Goal: Find specific page/section: Find specific page/section

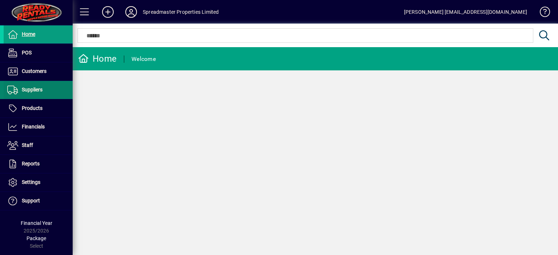
click at [45, 91] on span at bounding box center [38, 89] width 69 height 17
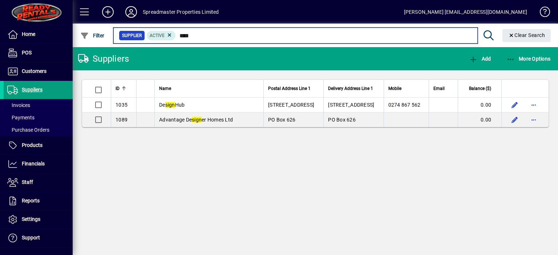
type input "****"
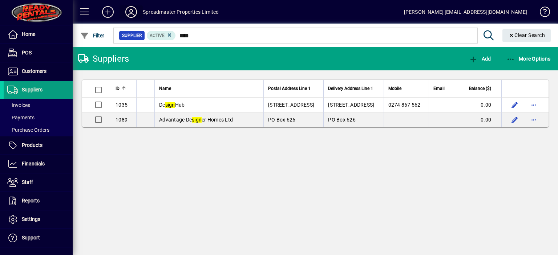
click at [128, 11] on icon at bounding box center [131, 12] width 15 height 12
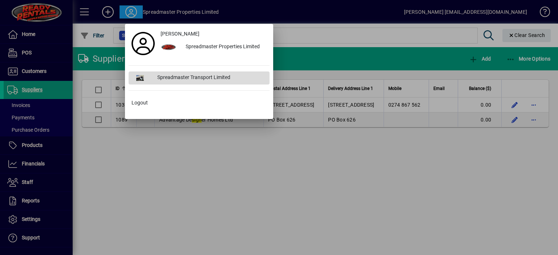
click at [181, 75] on div "Spreadmaster Transport Limited" at bounding box center [210, 78] width 118 height 13
